Goal: Find specific page/section

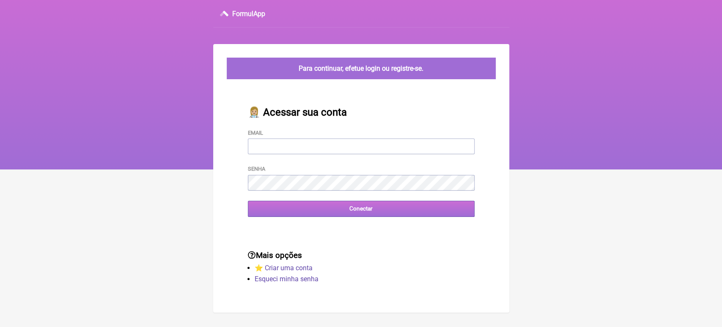
type input "[EMAIL_ADDRESS][DOMAIN_NAME]"
click at [328, 211] on input "Conectar" at bounding box center [361, 209] width 227 height 16
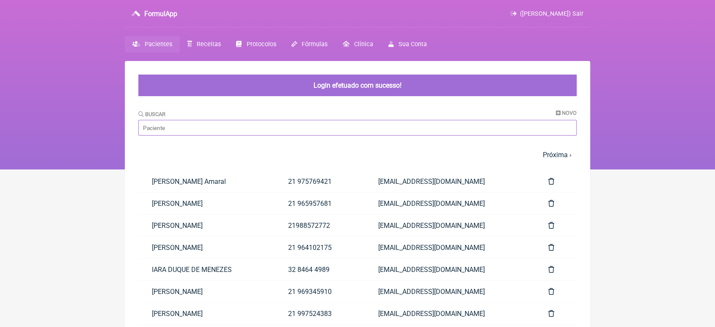
click at [311, 126] on input "Buscar" at bounding box center [357, 128] width 438 height 16
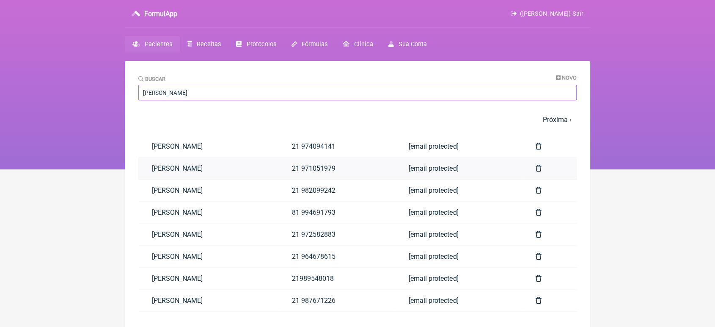
type input "[PERSON_NAME]"
click at [159, 170] on link "[PERSON_NAME]" at bounding box center [208, 168] width 140 height 22
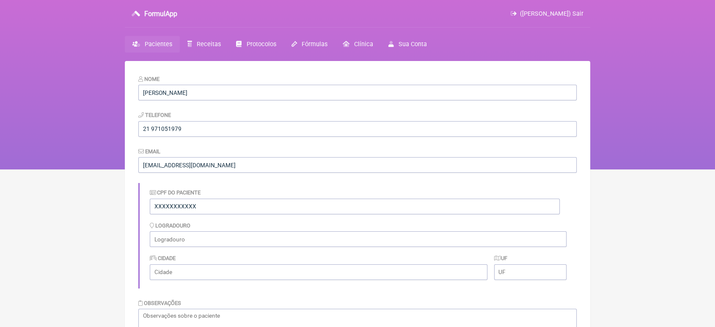
scroll to position [223, 0]
